Goal: Task Accomplishment & Management: Manage account settings

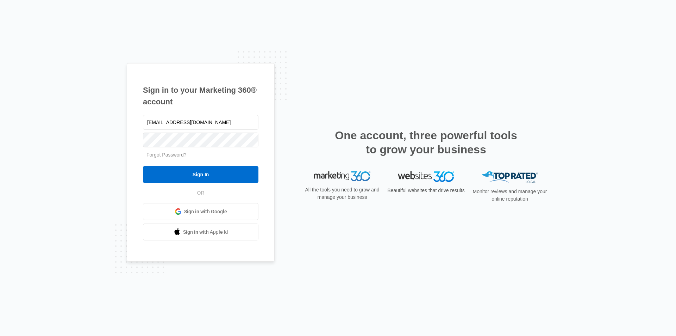
type input "[EMAIL_ADDRESS][DOMAIN_NAME]"
click at [143, 166] on input "Sign In" at bounding box center [201, 174] width 116 height 17
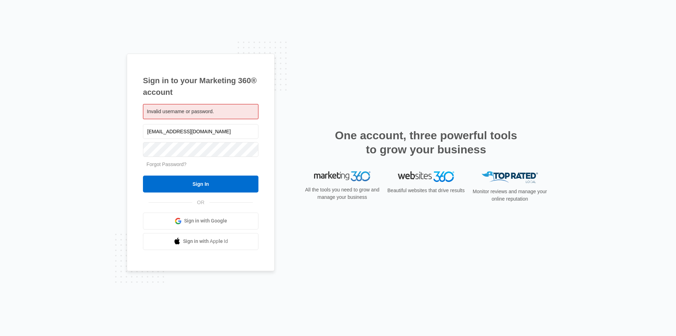
click at [217, 159] on form "jaketoyyoder@gmail.com Forgot Password? Sign In" at bounding box center [201, 158] width 116 height 70
click at [221, 139] on input "[EMAIL_ADDRESS][DOMAIN_NAME]" at bounding box center [201, 131] width 116 height 15
click at [221, 135] on input "[EMAIL_ADDRESS][DOMAIN_NAME]" at bounding box center [201, 131] width 116 height 15
click at [221, 133] on input "[EMAIL_ADDRESS][DOMAIN_NAME]" at bounding box center [201, 131] width 116 height 15
type input "j"
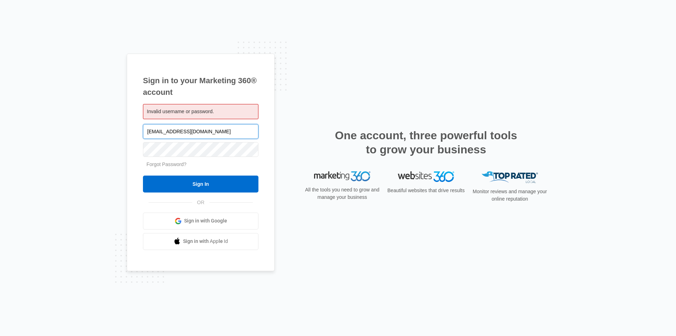
type input "ultimateexpressogden@gmail.com"
click at [143, 175] on input "Sign In" at bounding box center [201, 183] width 116 height 17
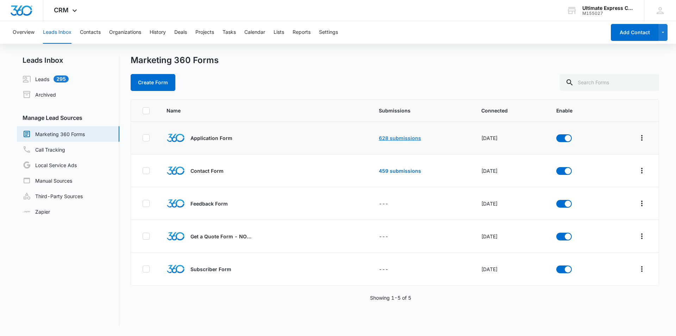
click at [398, 137] on link "628 submissions" at bounding box center [400, 138] width 42 height 6
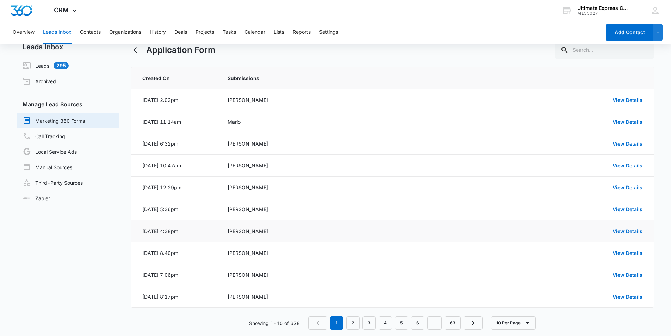
scroll to position [24, 0]
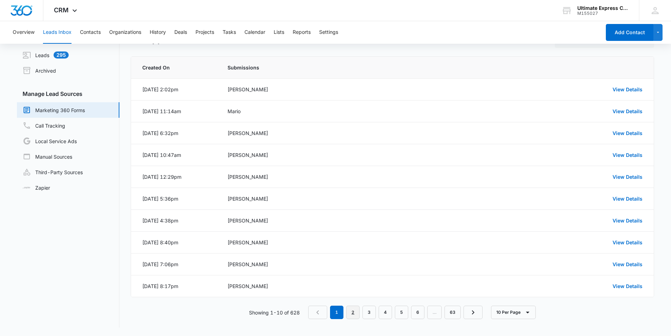
click at [349, 315] on link "2" at bounding box center [352, 311] width 13 height 13
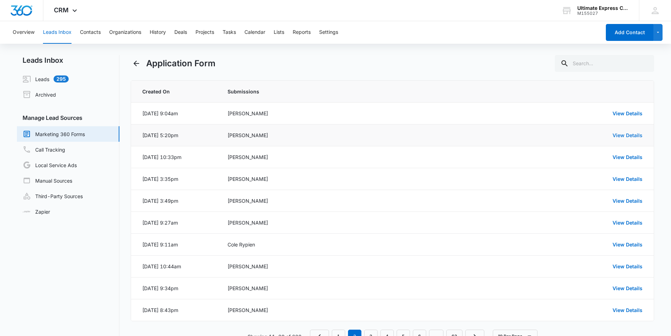
click at [637, 136] on link "View Details" at bounding box center [627, 135] width 30 height 6
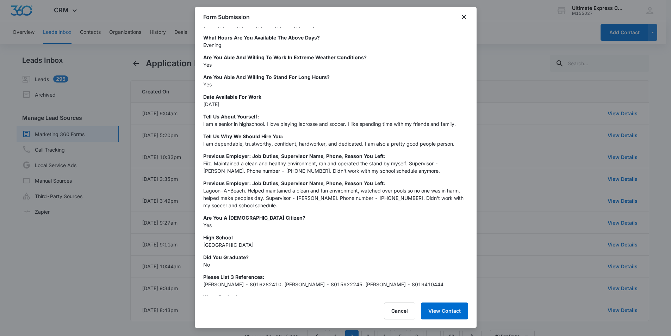
scroll to position [172, 0]
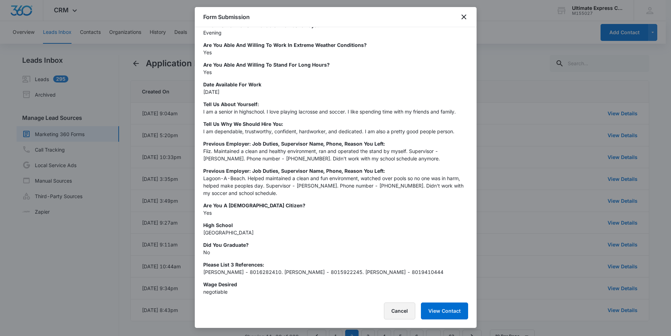
click at [398, 310] on button "Cancel" at bounding box center [399, 310] width 31 height 17
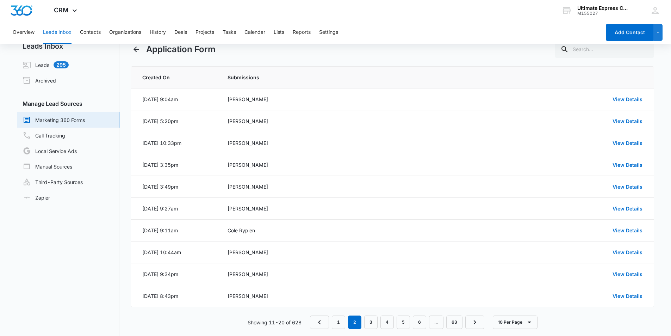
scroll to position [24, 0]
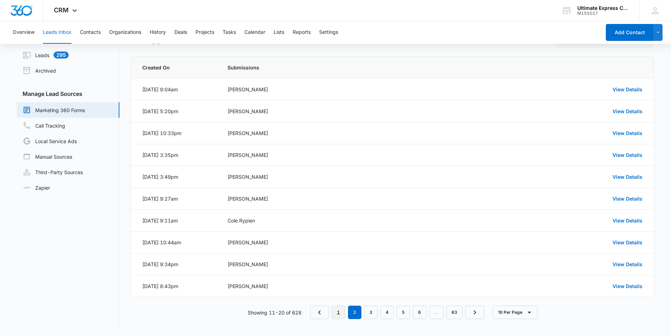
click at [337, 311] on link "1" at bounding box center [338, 311] width 13 height 13
click at [631, 93] on td "View Details" at bounding box center [553, 90] width 202 height 22
click at [634, 89] on link "View Details" at bounding box center [627, 89] width 30 height 6
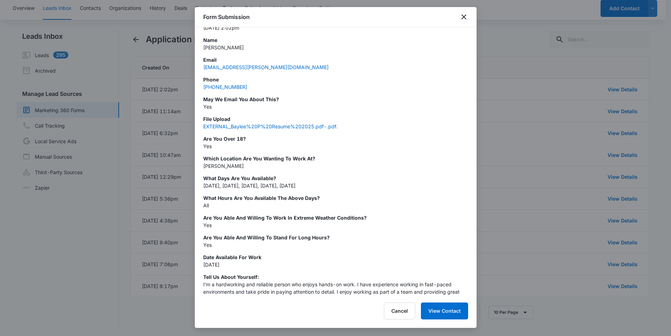
scroll to position [70, 0]
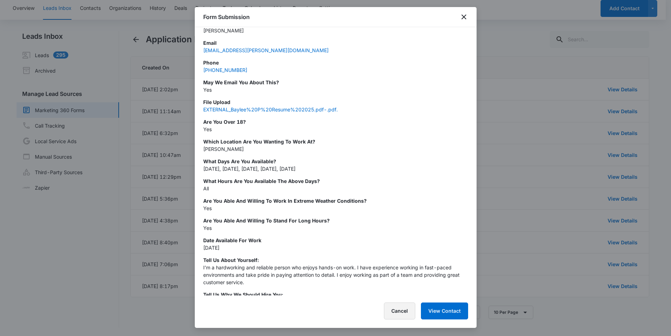
click at [388, 309] on button "Cancel" at bounding box center [399, 310] width 31 height 17
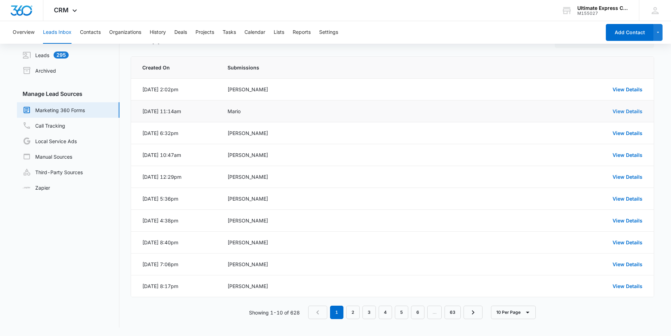
click at [618, 110] on link "View Details" at bounding box center [627, 111] width 30 height 6
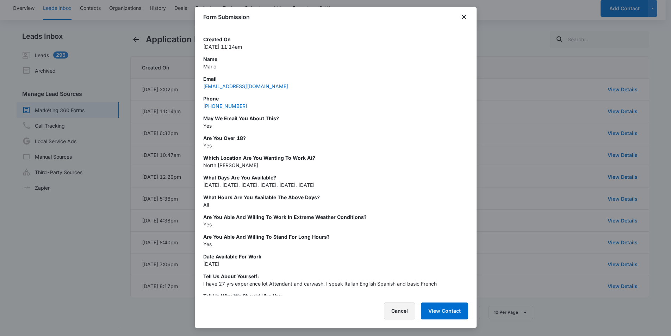
click at [395, 313] on button "Cancel" at bounding box center [399, 310] width 31 height 17
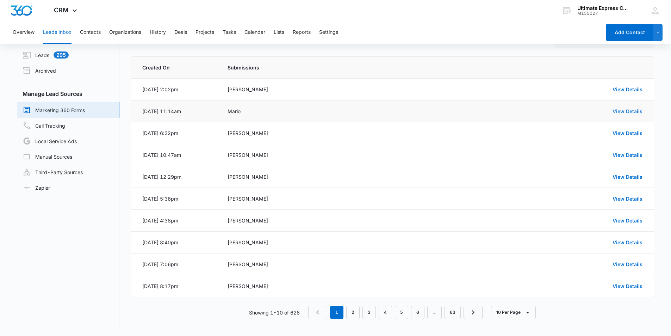
click at [620, 109] on link "View Details" at bounding box center [627, 111] width 30 height 6
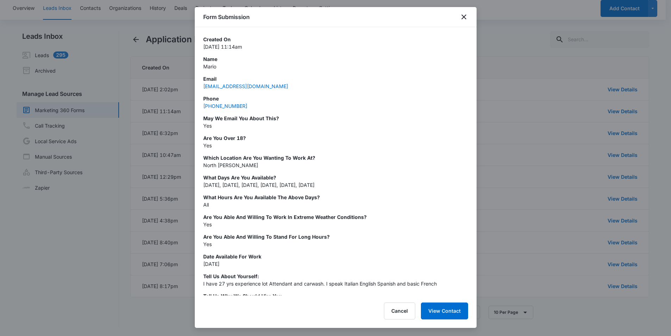
scroll to position [0, 0]
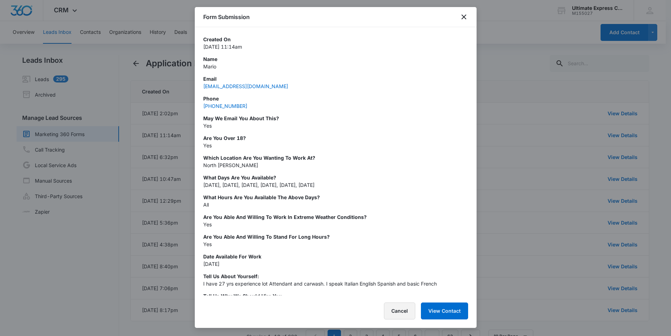
click at [400, 312] on button "Cancel" at bounding box center [399, 310] width 31 height 17
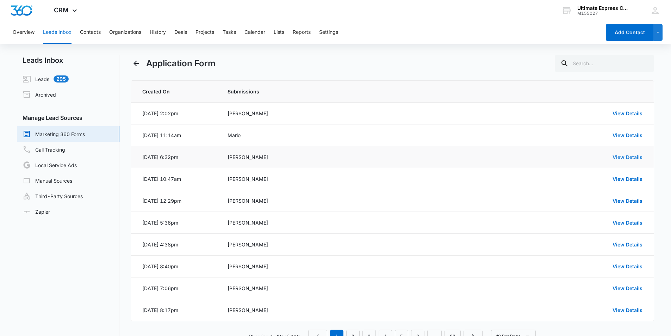
click at [623, 159] on link "View Details" at bounding box center [627, 157] width 30 height 6
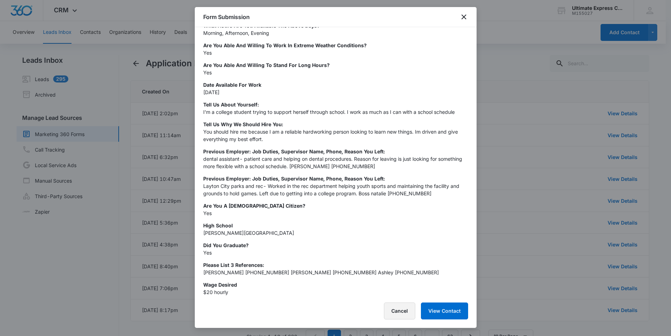
scroll to position [226, 0]
click at [395, 309] on button "Cancel" at bounding box center [399, 310] width 31 height 17
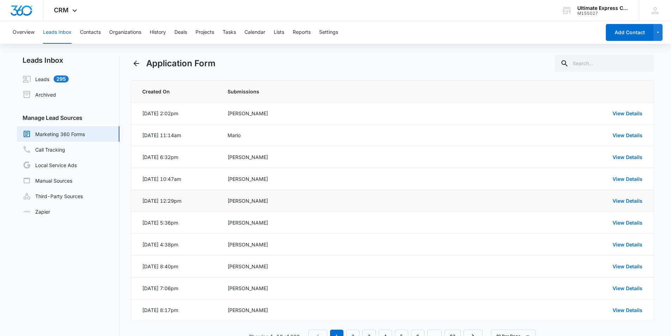
scroll to position [24, 0]
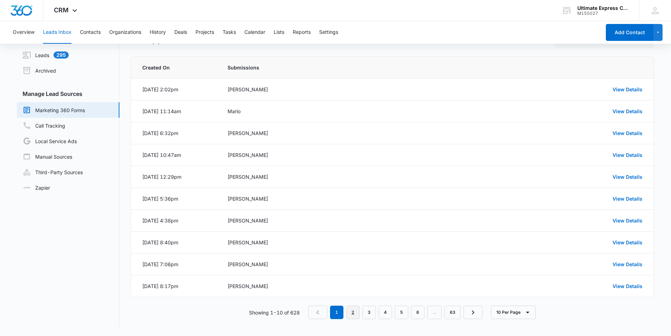
click at [349, 313] on link "2" at bounding box center [352, 311] width 13 height 13
click at [635, 108] on div "View Details" at bounding box center [552, 110] width 182 height 7
click at [635, 109] on link "View Details" at bounding box center [627, 111] width 30 height 6
